Goal: Task Accomplishment & Management: Manage account settings

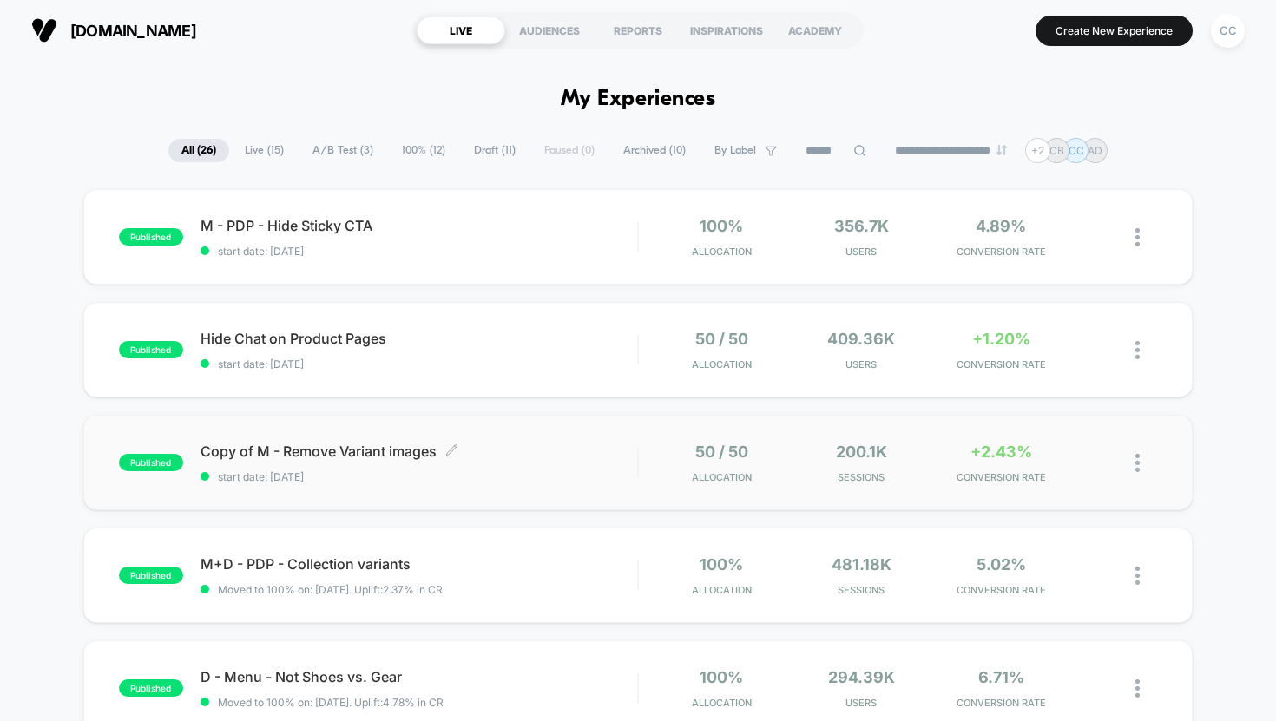
click at [562, 452] on span "Copy of M - Remove Variant images Click to edit experience details" at bounding box center [419, 451] width 437 height 17
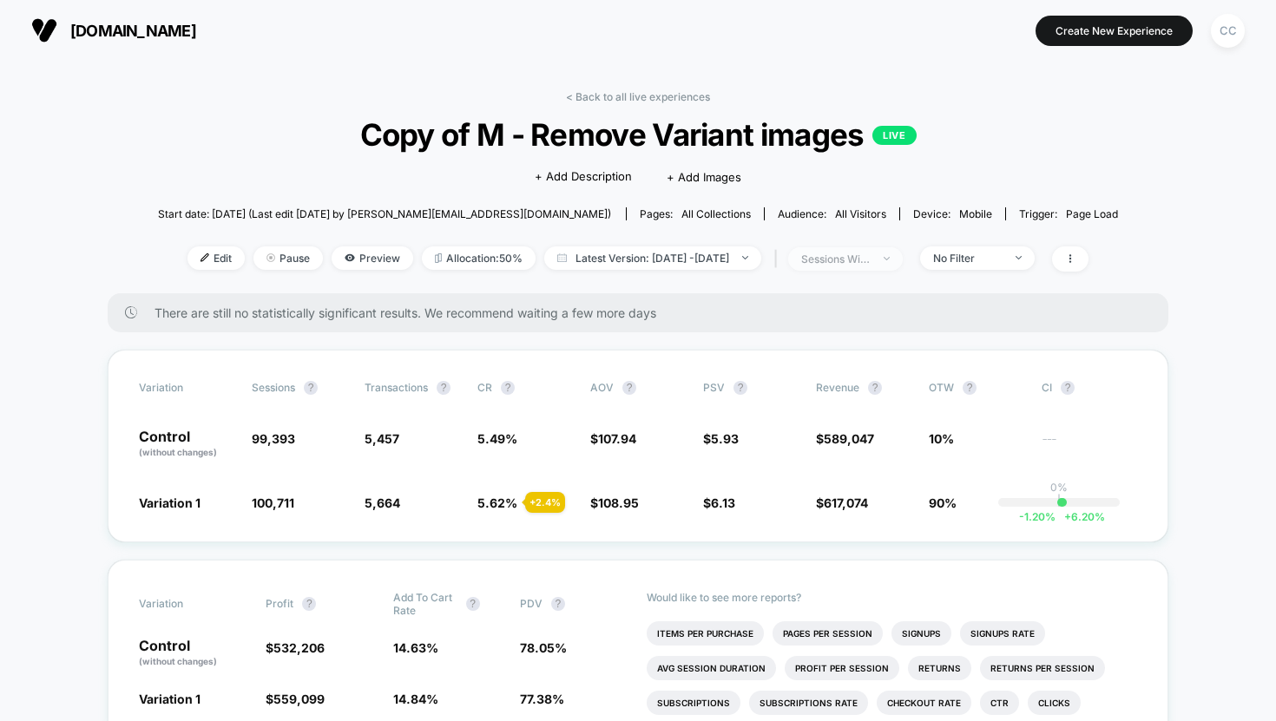
click at [871, 254] on div "sessions with impression" at bounding box center [835, 259] width 69 height 13
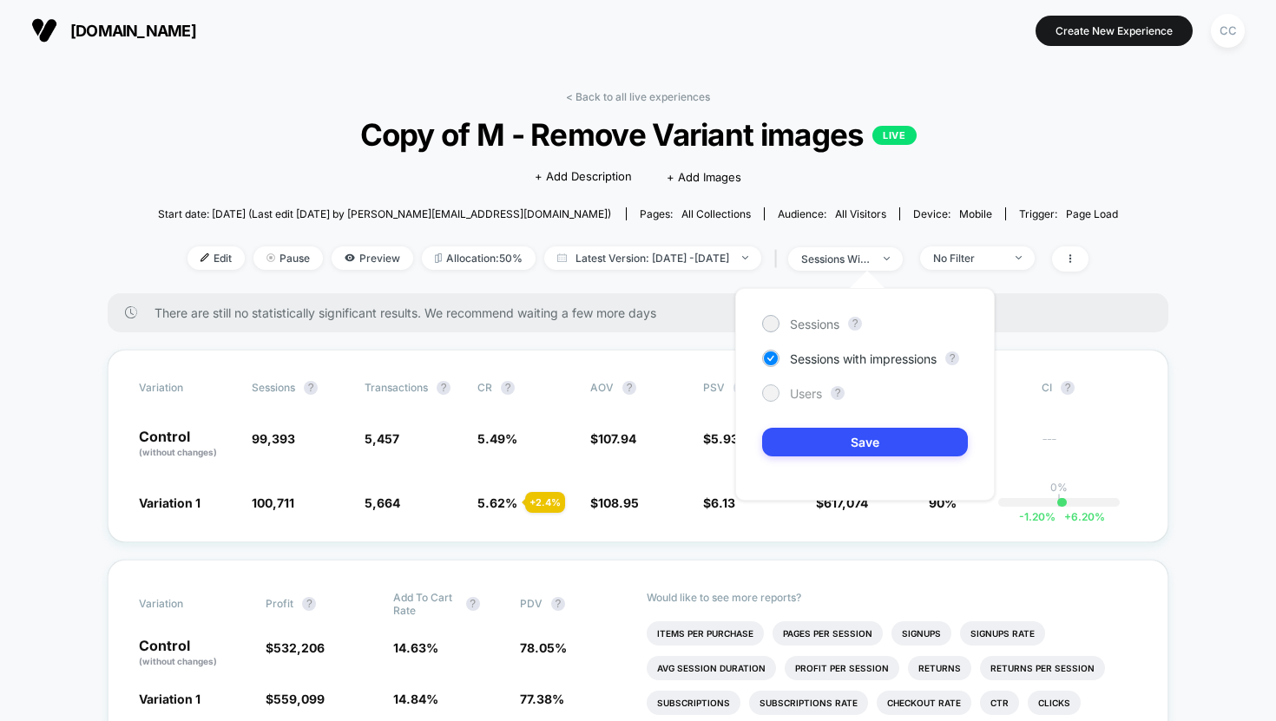
click at [806, 394] on span "Users" at bounding box center [806, 393] width 32 height 15
click at [826, 431] on button "Save" at bounding box center [865, 442] width 206 height 29
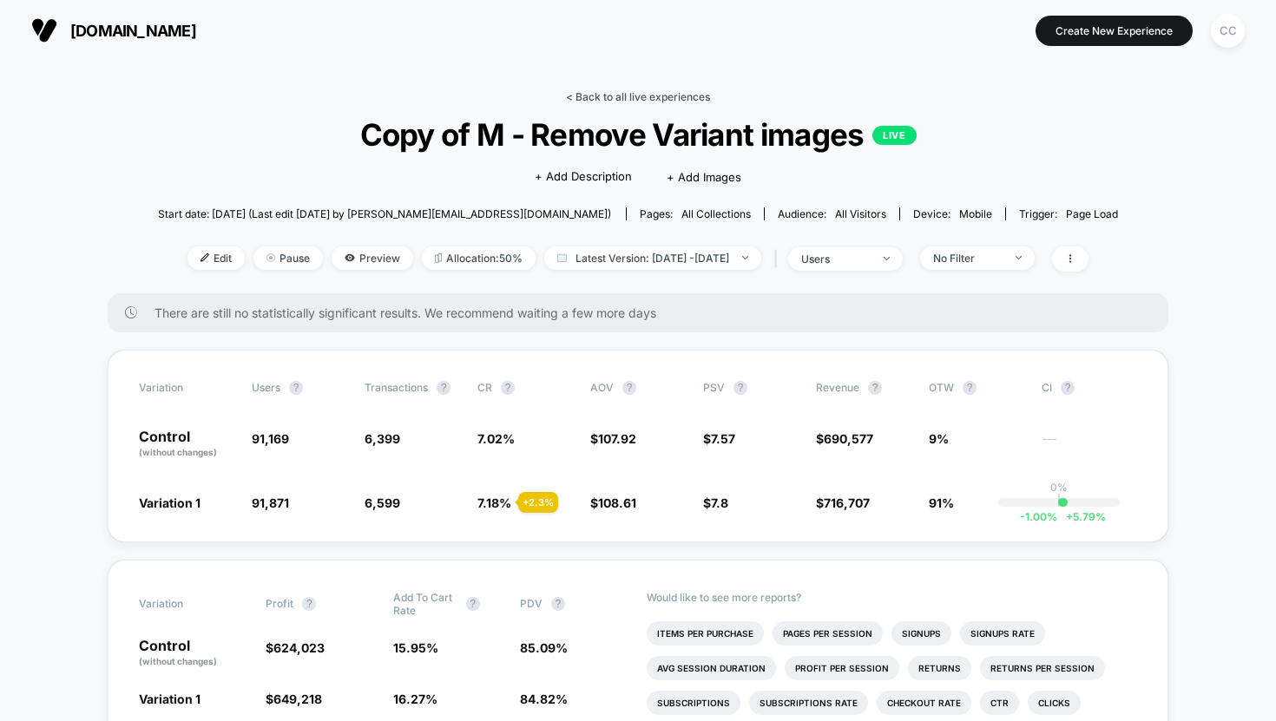
click at [613, 90] on link "< Back to all live experiences" at bounding box center [638, 96] width 144 height 13
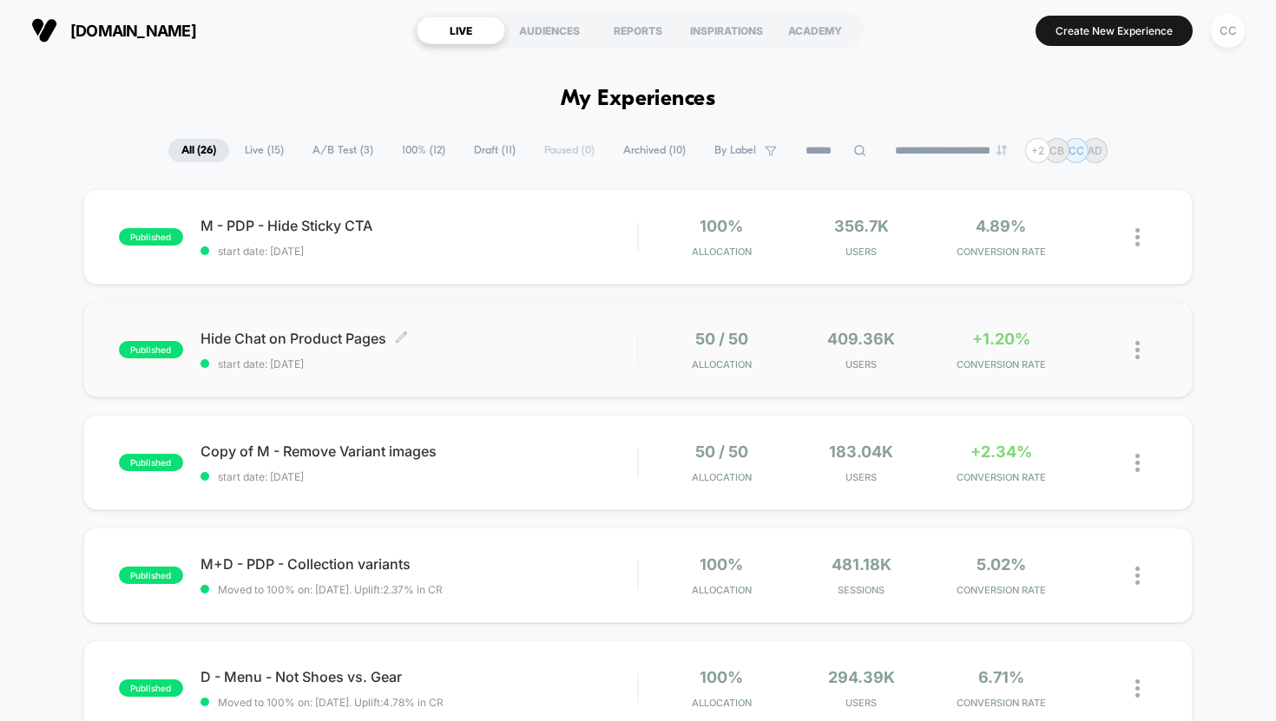
click at [580, 358] on span "start date: [DATE]" at bounding box center [419, 364] width 437 height 13
